Goal: Task Accomplishment & Management: Complete application form

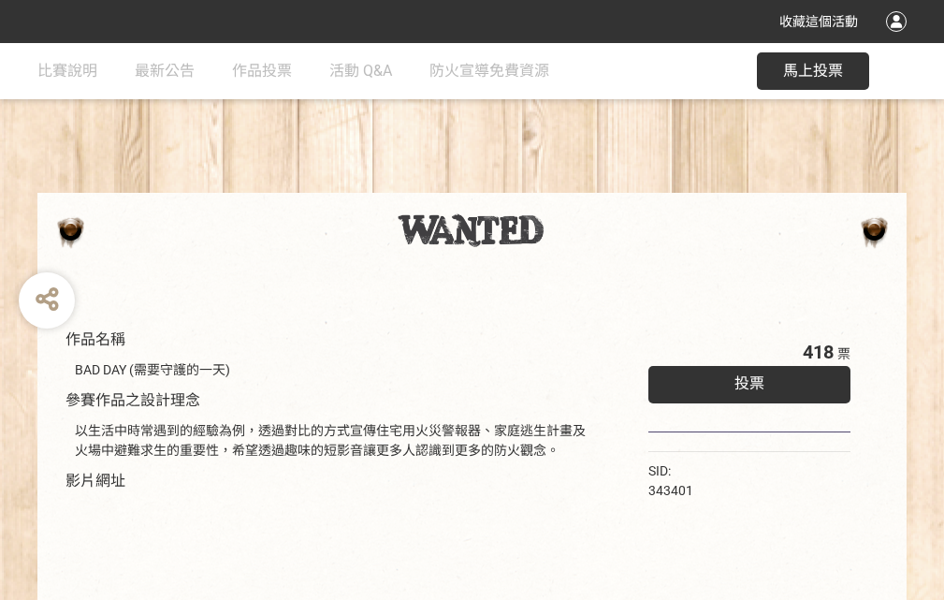
click at [899, 39] on div "收藏這個活動" at bounding box center [472, 21] width 944 height 43
click at [585, 184] on div "作品名稱 BAD DAY (需要守護的一天) 參賽作品之設計理念 以生活中時常遇到的經驗為例，透過對比的方式宣傳住宅用火災警報器、家庭逃生計畫及火場中避難求生…" at bounding box center [472, 436] width 944 height 787
click at [745, 379] on span "投票" at bounding box center [749, 383] width 30 height 18
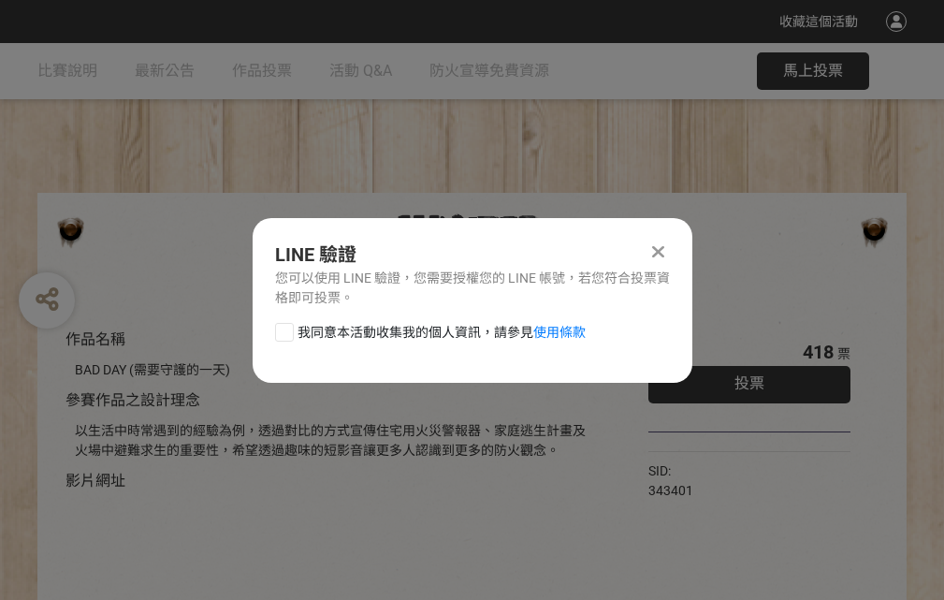
click at [283, 328] on div at bounding box center [284, 332] width 19 height 19
checkbox input "true"
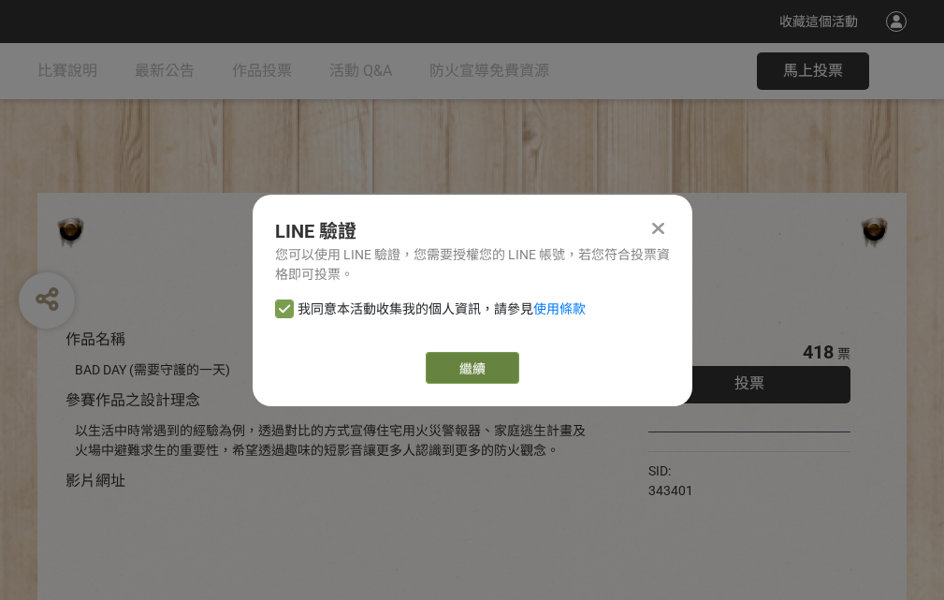
click at [471, 368] on link "繼續" at bounding box center [473, 368] width 94 height 32
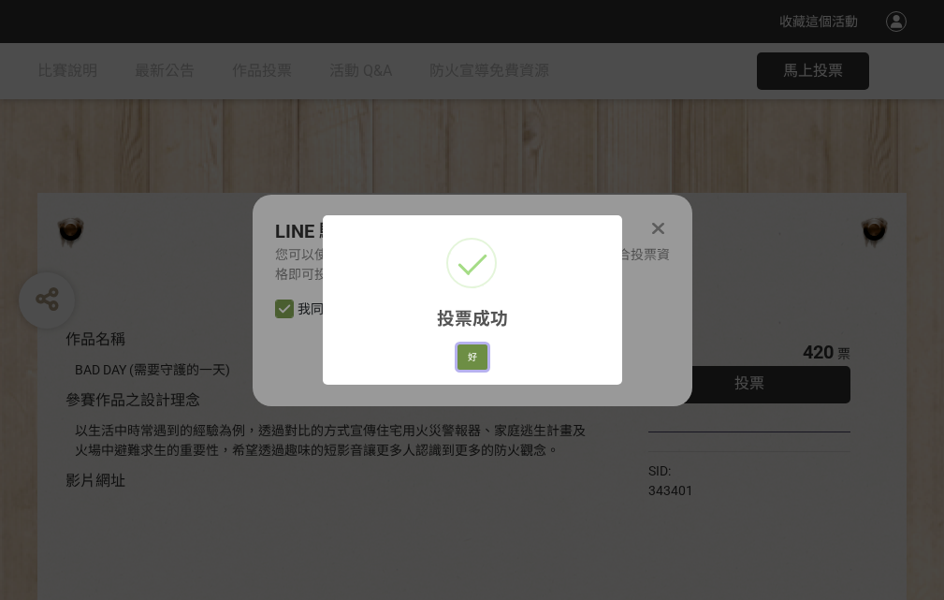
click at [467, 354] on button "好" at bounding box center [472, 357] width 30 height 26
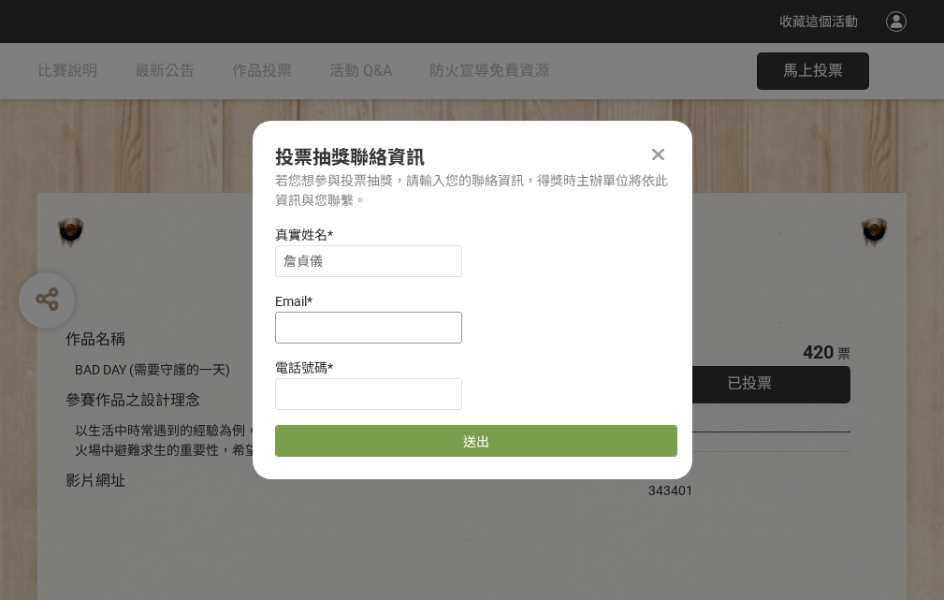
click at [374, 326] on input at bounding box center [368, 328] width 187 height 32
type input "[EMAIL_ADDRESS][DOMAIN_NAME]"
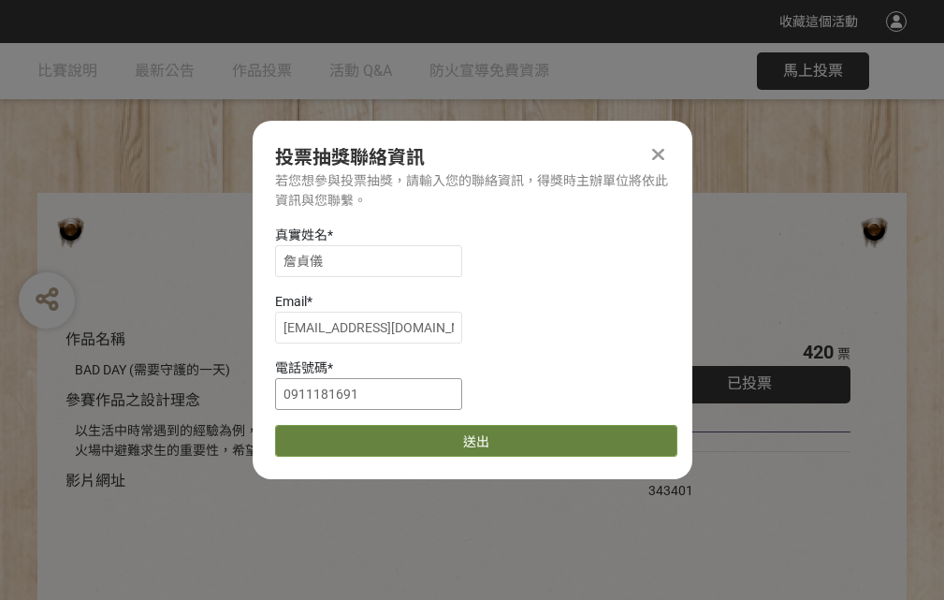
type input "0911181691"
click at [328, 434] on button "送出" at bounding box center [476, 441] width 402 height 32
